Goal: Task Accomplishment & Management: Use online tool/utility

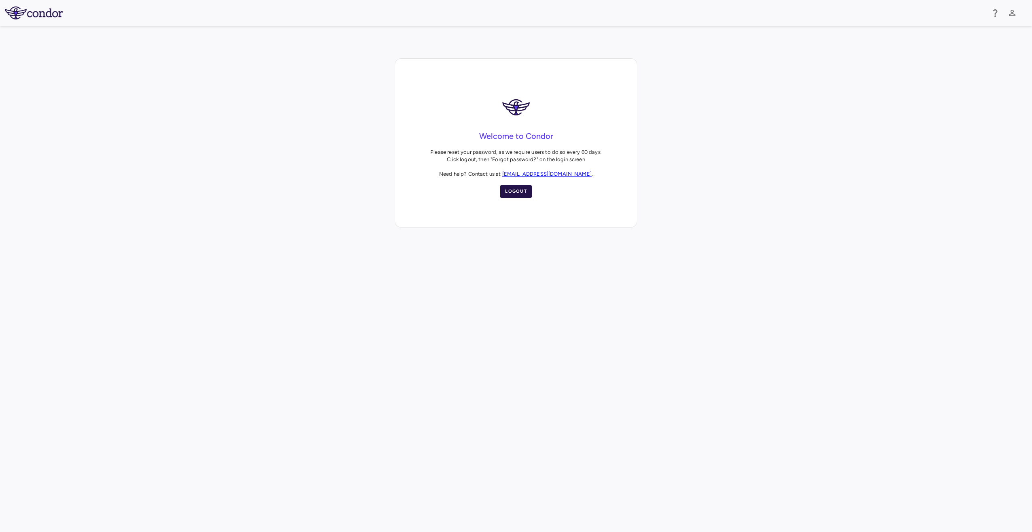
click at [519, 191] on button "Logout" at bounding box center [516, 191] width 32 height 13
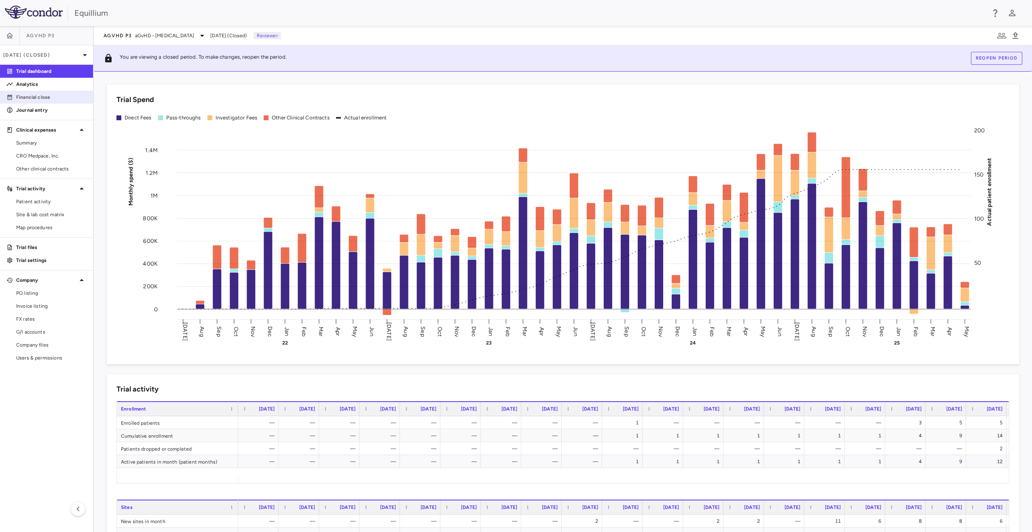
click at [33, 99] on p "Financial close" at bounding box center [51, 96] width 70 height 7
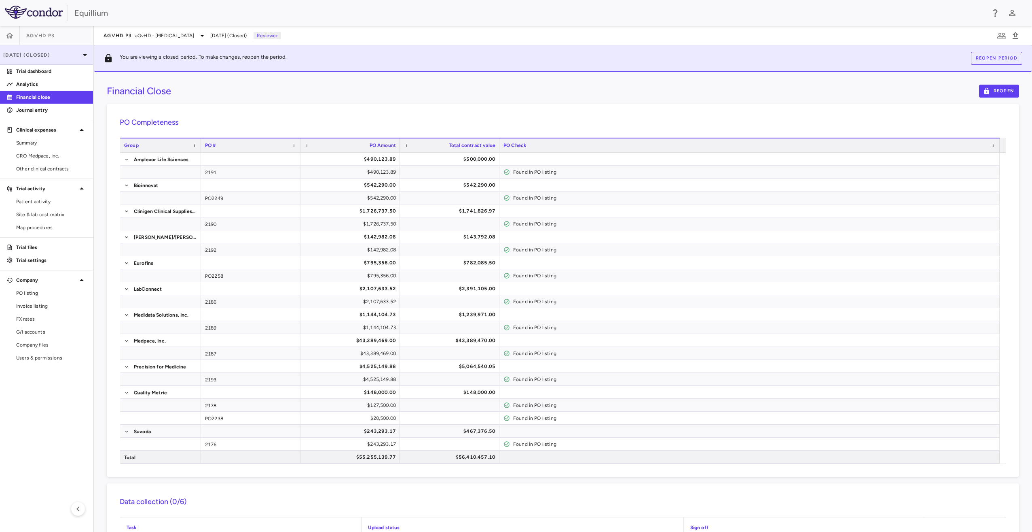
click at [85, 53] on icon at bounding box center [85, 55] width 10 height 10
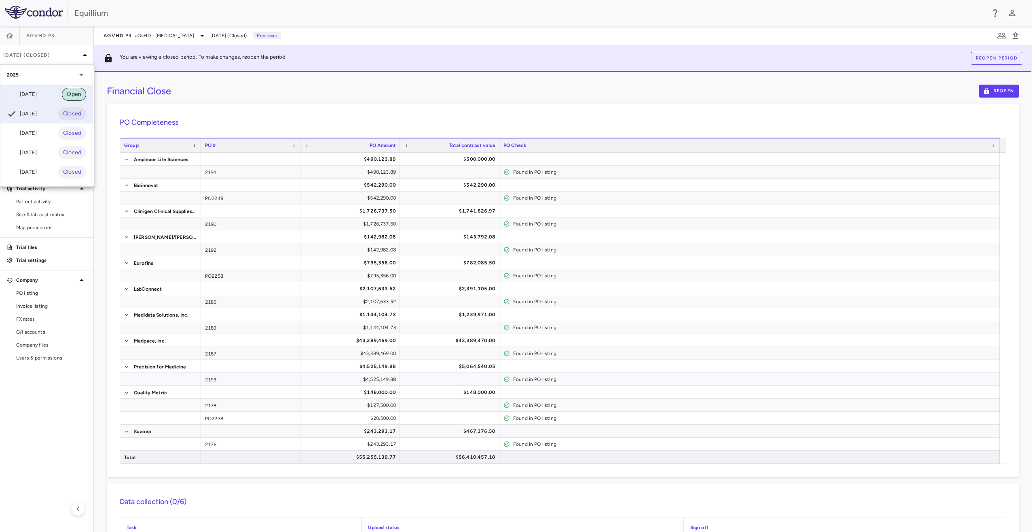
click at [72, 91] on span "Open" at bounding box center [74, 94] width 24 height 9
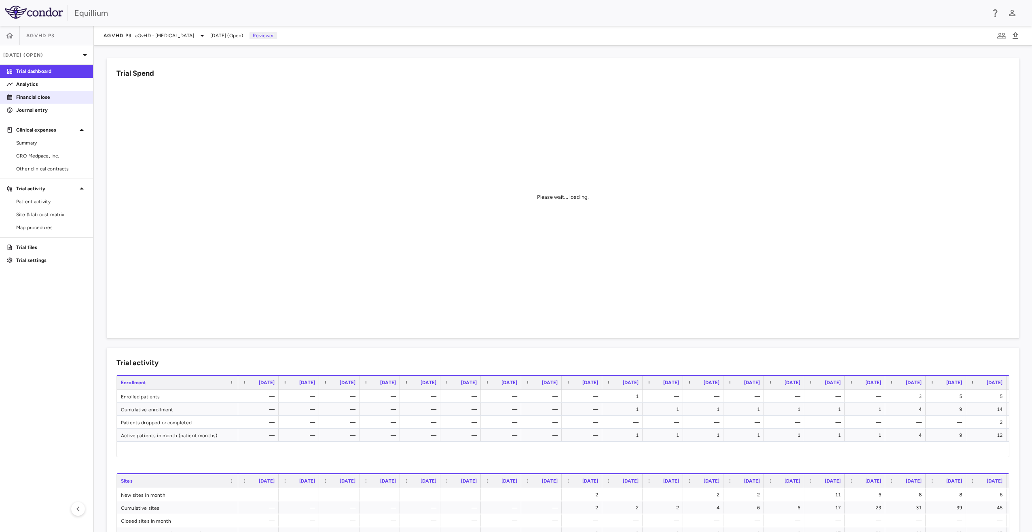
click at [55, 101] on link "Financial close" at bounding box center [46, 97] width 93 height 12
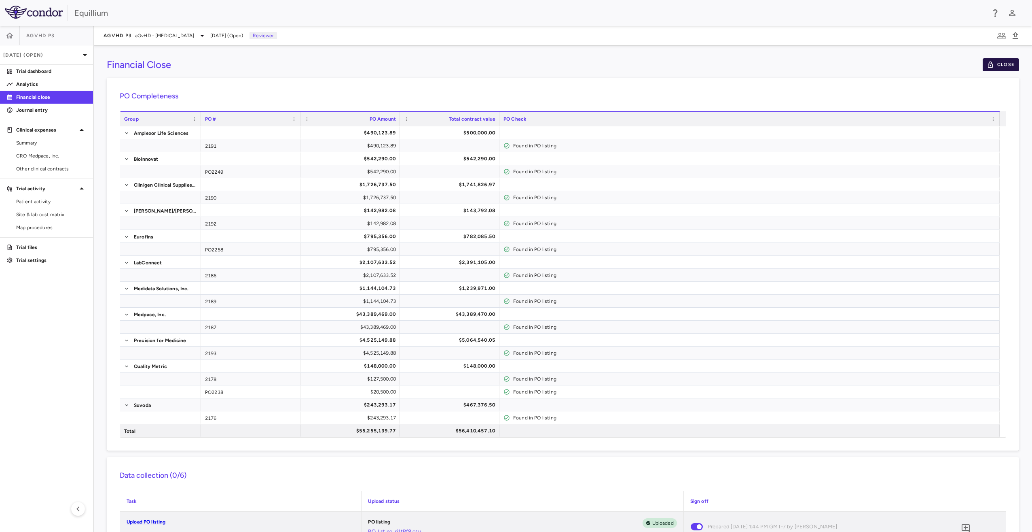
click at [996, 64] on button "Close" at bounding box center [1001, 64] width 36 height 13
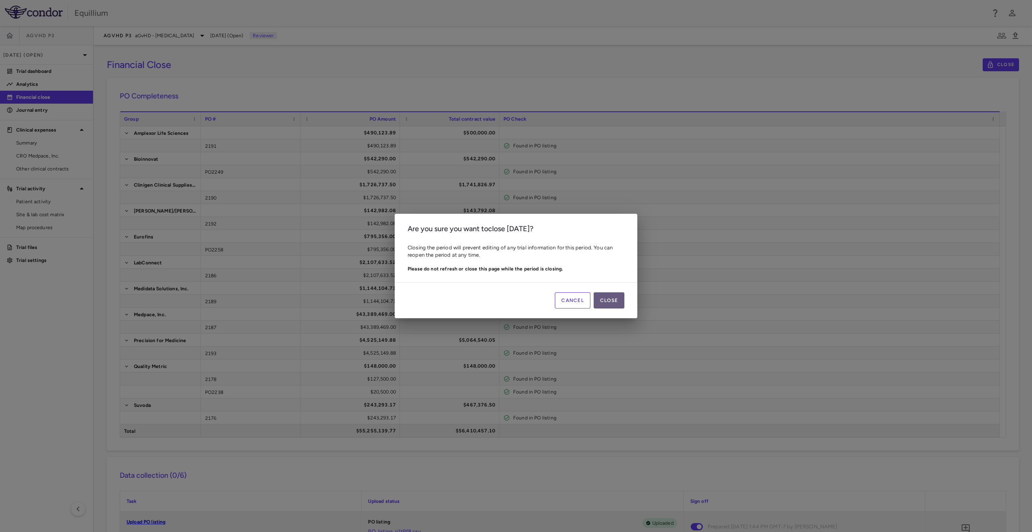
click at [616, 299] on button "Close" at bounding box center [609, 300] width 31 height 16
